Goal: Check status: Check status

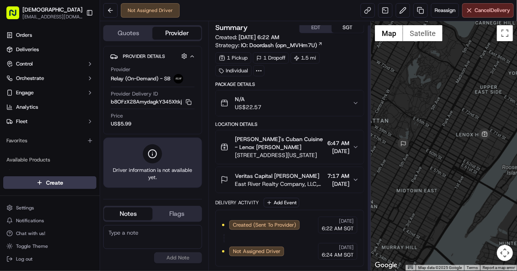
scroll to position [4, 0]
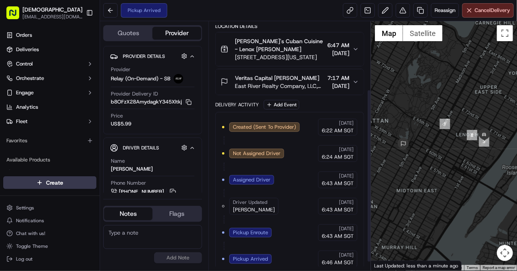
scroll to position [110, 0]
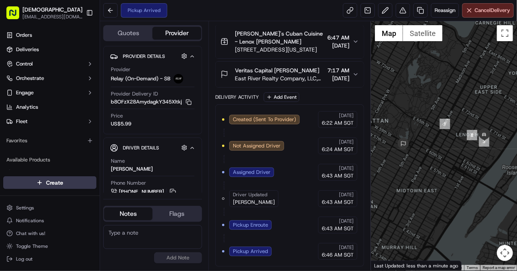
click at [312, 15] on div "Pickup Arrived Reassign Cancel Delivery" at bounding box center [308, 10] width 417 height 21
click at [204, 3] on div "Pickup Arrived Reassign Cancel Delivery" at bounding box center [308, 10] width 417 height 21
click at [134, 257] on div "No results found Add Note" at bounding box center [152, 244] width 99 height 38
click at [267, 11] on div "Pickup Arrived Reassign Cancel Delivery" at bounding box center [308, 10] width 417 height 21
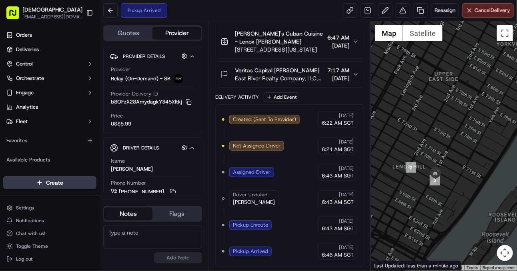
drag, startPoint x: 400, startPoint y: 183, endPoint x: 361, endPoint y: 198, distance: 42.2
click at [361, 198] on div "Quotes Provider Provider Details Hidden ( 4 ) Provider Relay (On-Demand) - SB P…" at bounding box center [308, 146] width 417 height 250
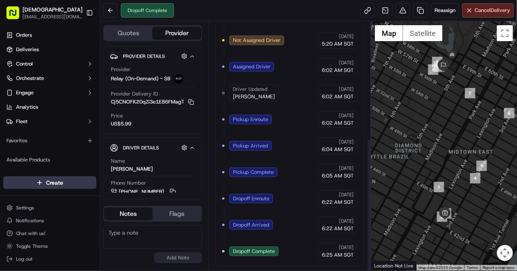
scroll to position [217, 0]
click at [306, 244] on div "Created (Sent To Provider) Relay (On-Demand) - SB 09/23/2025 5:20 AM SGT Not As…" at bounding box center [289, 133] width 135 height 254
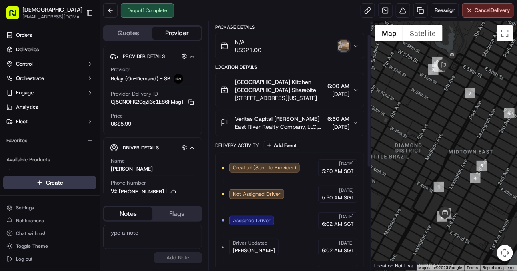
scroll to position [0, 0]
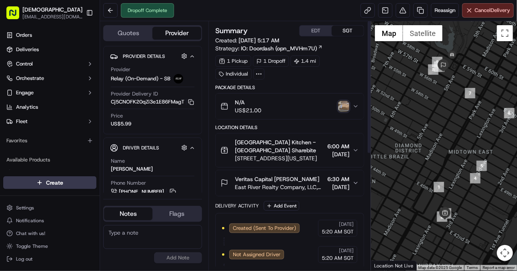
click at [345, 108] on img "button" at bounding box center [343, 106] width 11 height 11
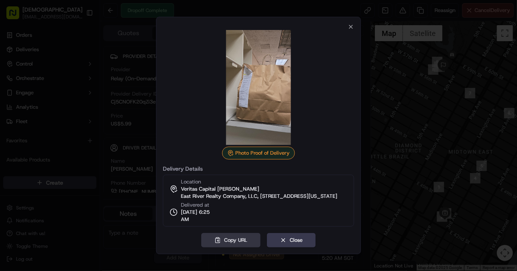
click at [233, 243] on button "Copy URL" at bounding box center [230, 240] width 59 height 14
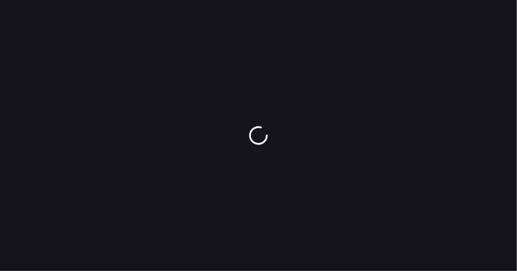
click at [46, 90] on div at bounding box center [258, 135] width 517 height 271
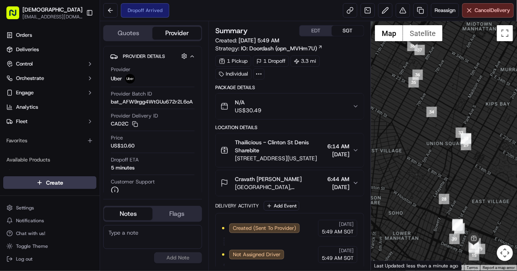
click at [113, 255] on div "No results found Add Note" at bounding box center [152, 244] width 99 height 38
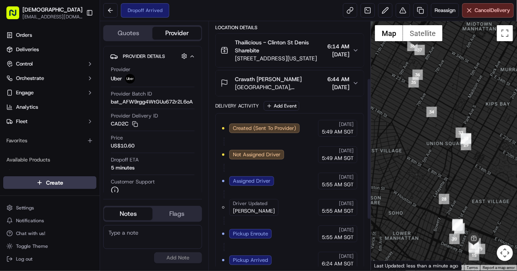
scroll to position [190, 0]
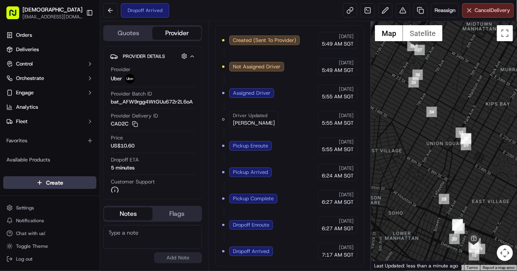
click at [290, 257] on div "Created (Sent To Provider) Uber 09/23/2025 5:49 AM SGT Not Assigned Driver Uber…" at bounding box center [289, 146] width 135 height 228
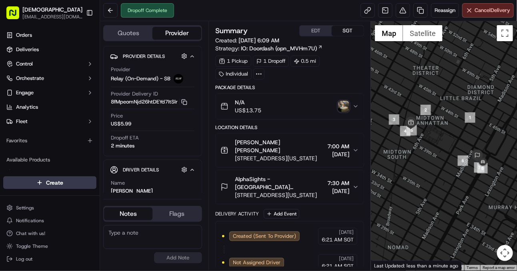
click at [342, 108] on img "button" at bounding box center [343, 106] width 11 height 11
